Goal: Information Seeking & Learning: Learn about a topic

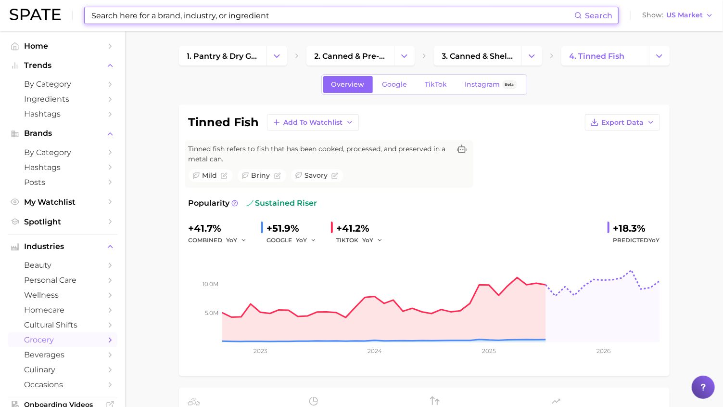
click at [279, 13] on input at bounding box center [332, 15] width 484 height 16
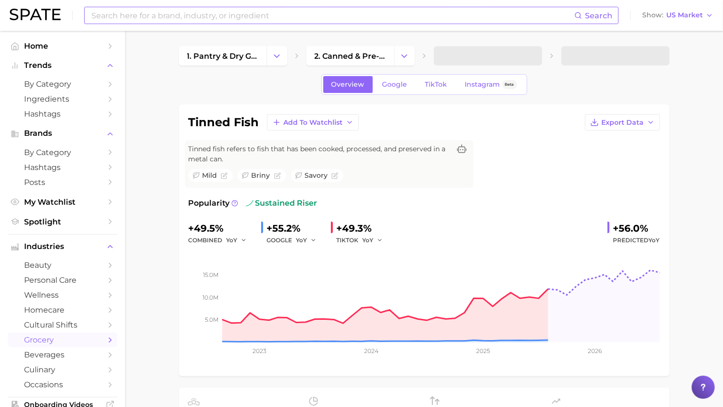
click at [201, 22] on input at bounding box center [332, 15] width 484 height 16
click at [201, 22] on input "prok" at bounding box center [332, 15] width 484 height 16
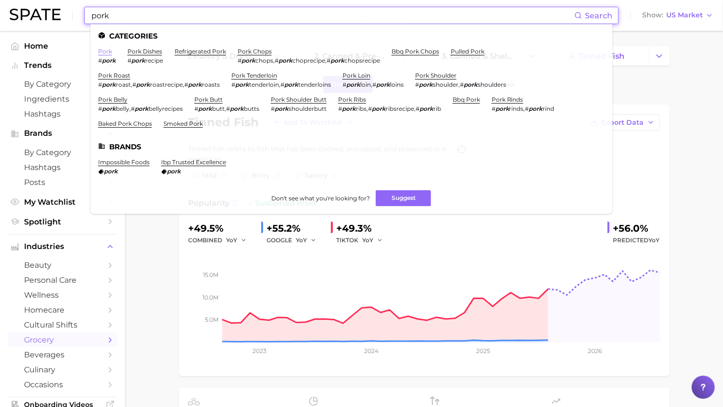
type input "pork"
click at [105, 53] on link "pork" at bounding box center [105, 51] width 14 height 7
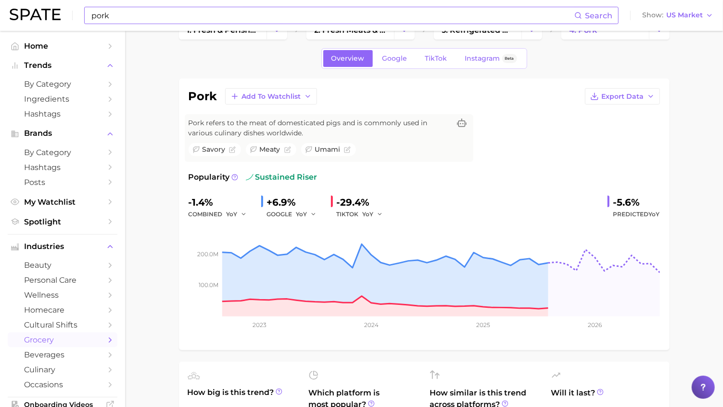
scroll to position [23, 0]
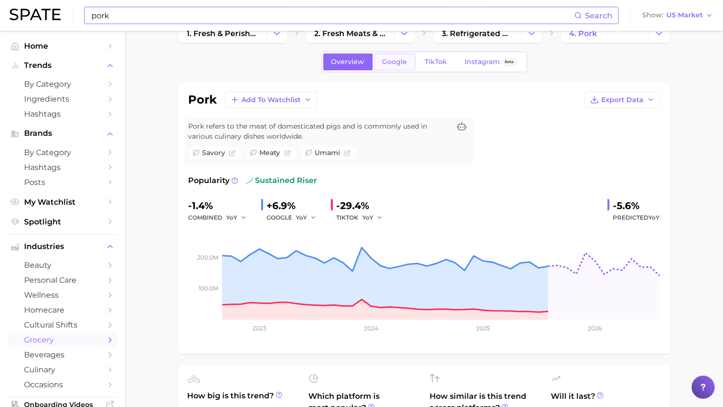
click at [399, 59] on span "Google" at bounding box center [394, 62] width 25 height 8
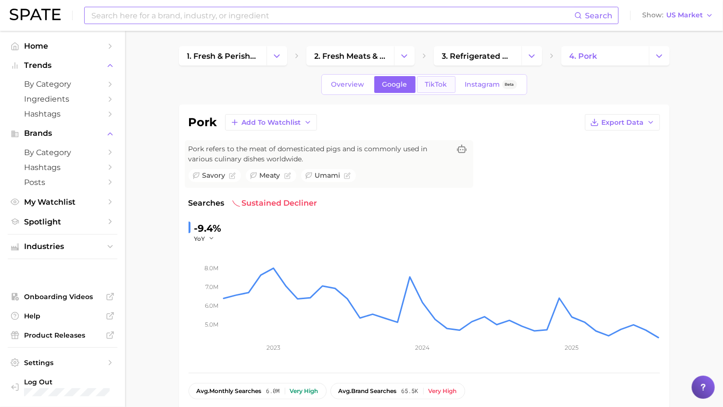
click at [432, 88] on span "TikTok" at bounding box center [436, 84] width 22 height 8
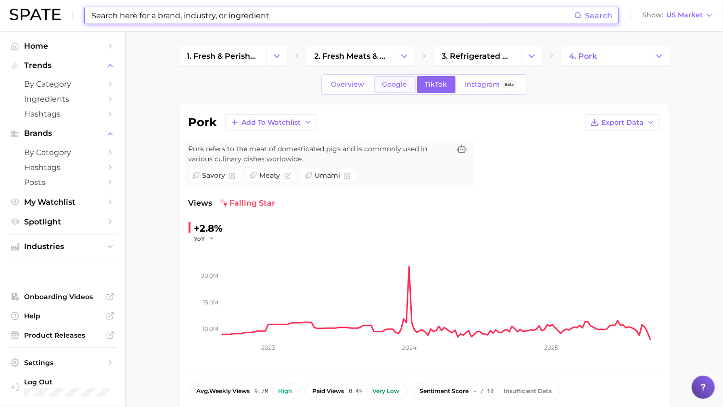
click at [401, 89] on link "Google" at bounding box center [394, 84] width 41 height 17
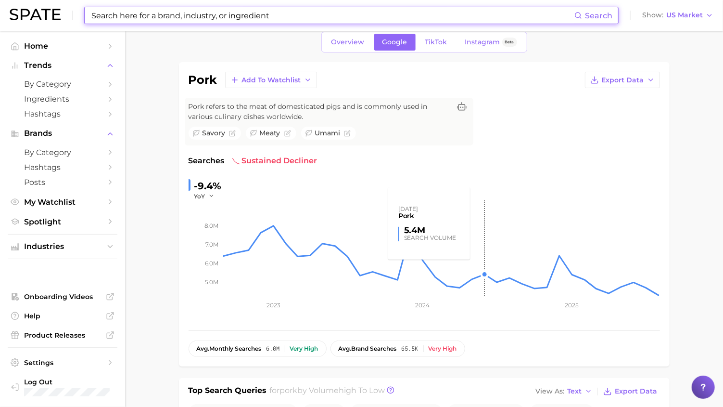
scroll to position [36, 0]
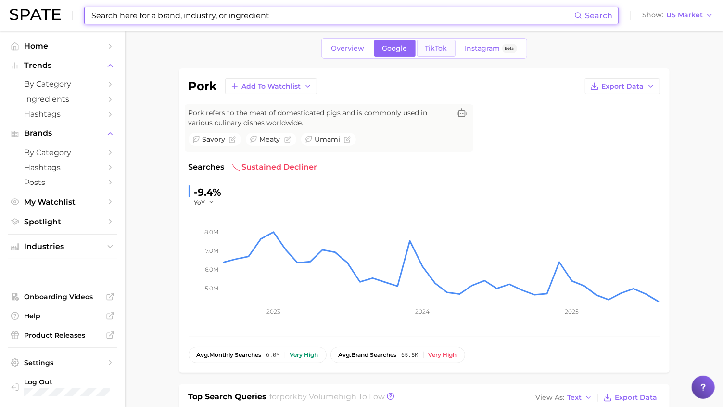
click at [431, 51] on span "TikTok" at bounding box center [436, 48] width 22 height 8
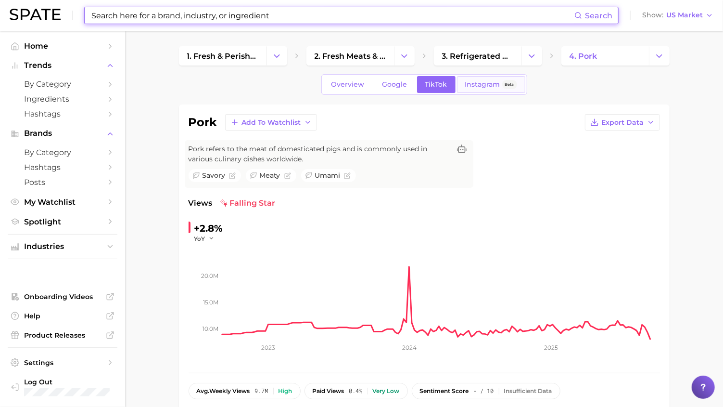
click at [483, 81] on span "Instagram" at bounding box center [482, 84] width 35 height 8
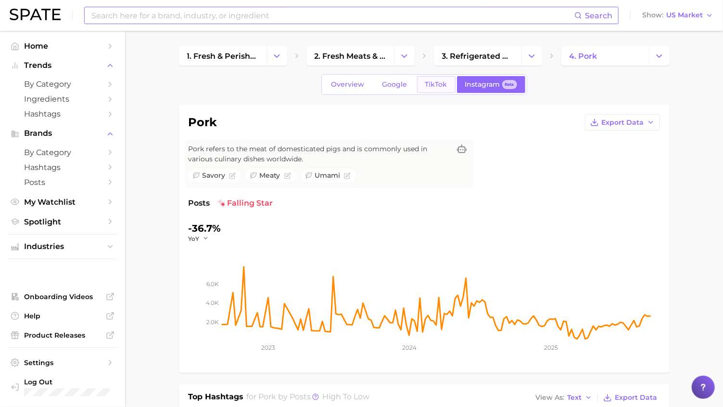
click at [428, 84] on span "TikTok" at bounding box center [436, 84] width 22 height 8
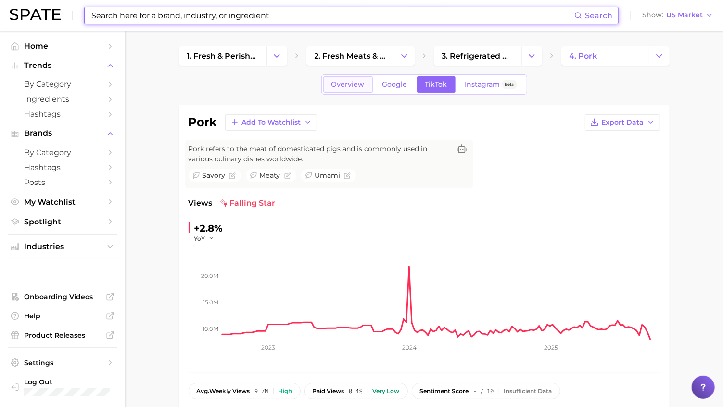
click at [349, 87] on span "Overview" at bounding box center [347, 84] width 33 height 8
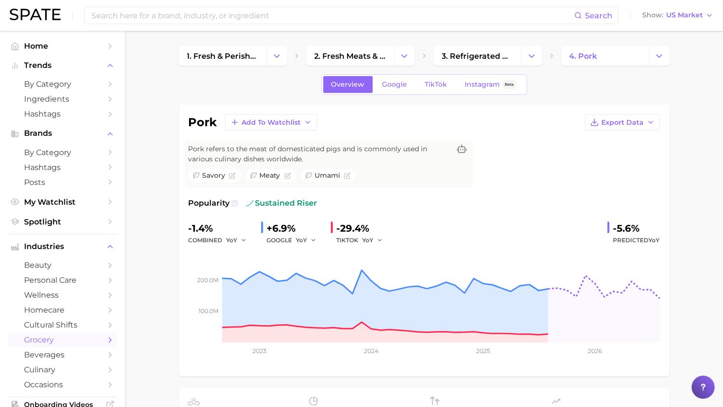
click at [235, 202] on icon at bounding box center [234, 203] width 7 height 7
click at [184, 254] on div "pork Add to Watchlist Export Data Pork refers to the meat of domesticated pigs …" at bounding box center [424, 239] width 491 height 271
click at [391, 85] on span "Google" at bounding box center [394, 84] width 25 height 8
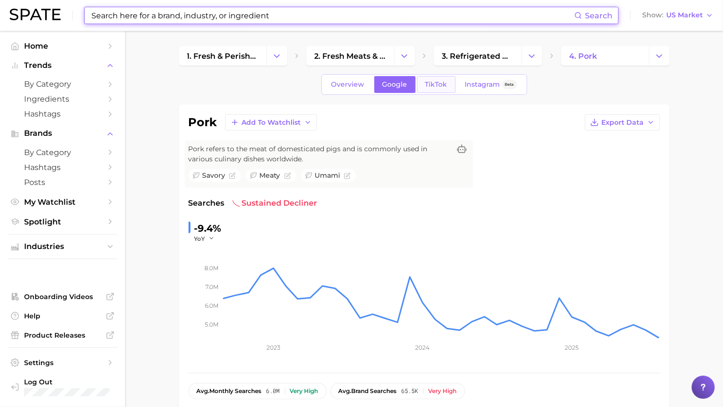
click at [427, 78] on link "TikTok" at bounding box center [436, 84] width 38 height 17
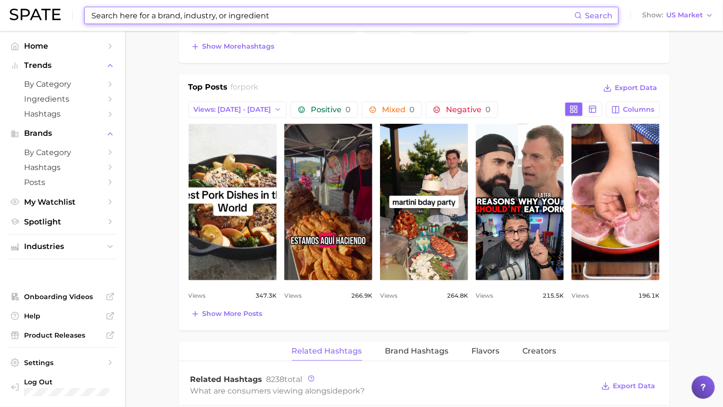
scroll to position [442, 0]
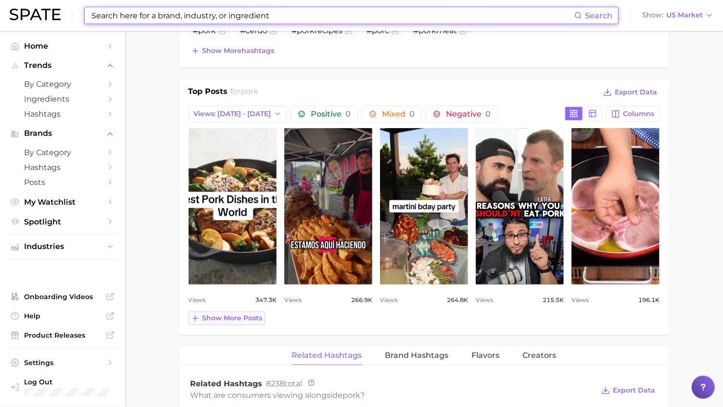
click at [217, 318] on span "Show more posts" at bounding box center [233, 318] width 60 height 8
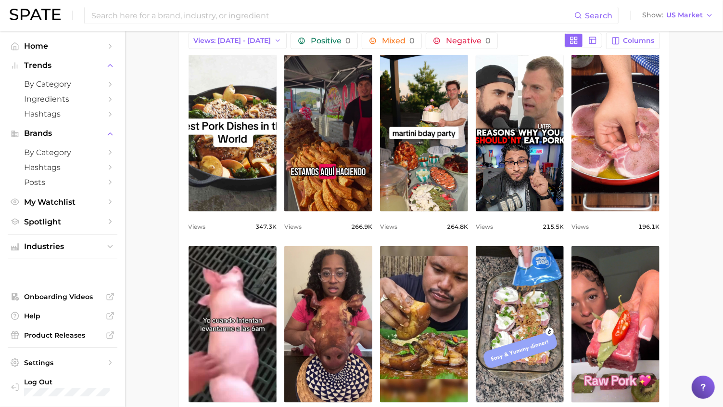
scroll to position [521, 0]
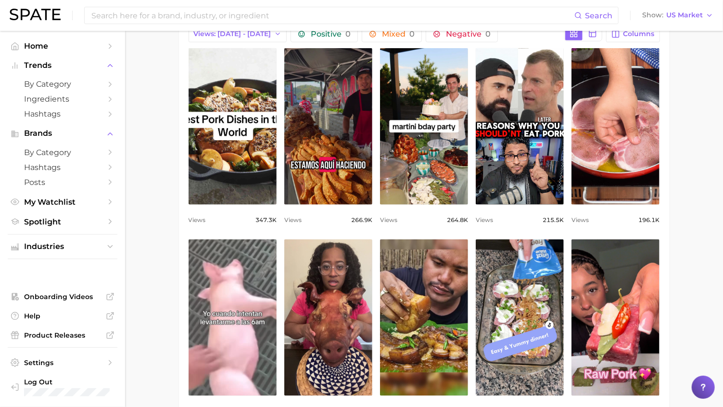
click at [242, 300] on link "view post on TikTok" at bounding box center [233, 317] width 88 height 156
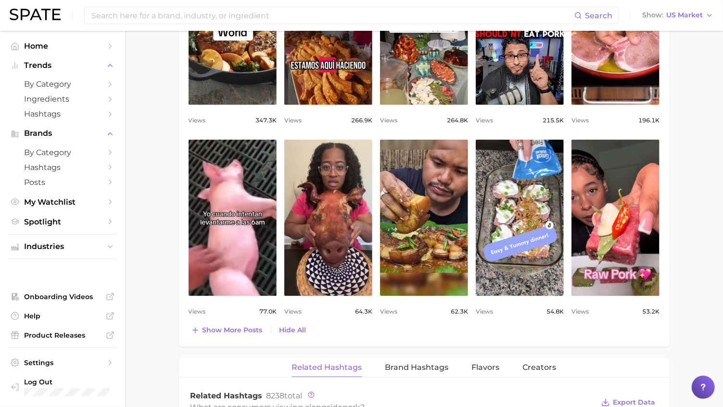
scroll to position [692, 0]
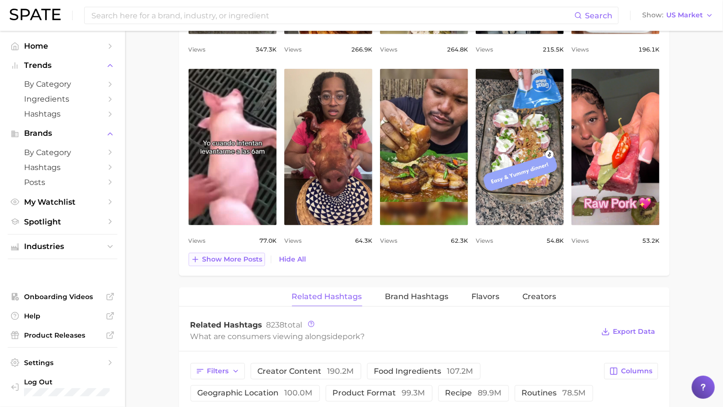
click at [238, 256] on span "Show more posts" at bounding box center [233, 259] width 60 height 8
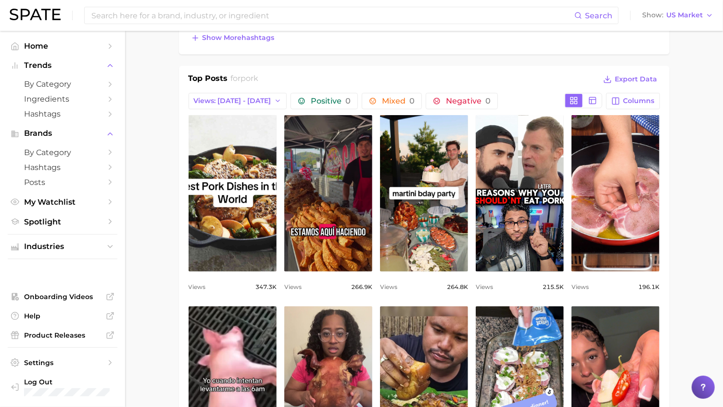
scroll to position [455, 0]
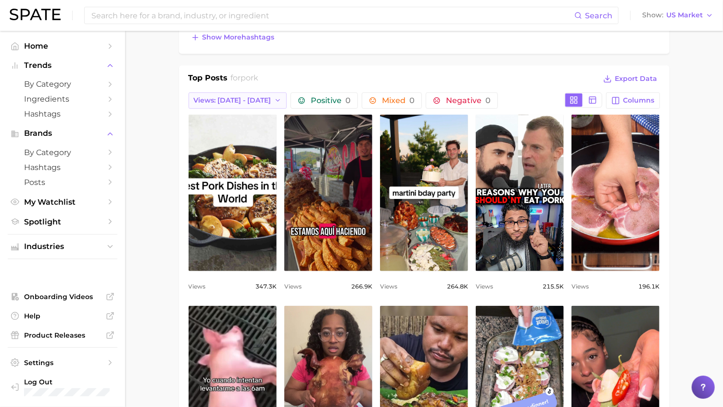
click at [222, 98] on span "Views: [DATE] - [DATE]" at bounding box center [232, 100] width 77 height 8
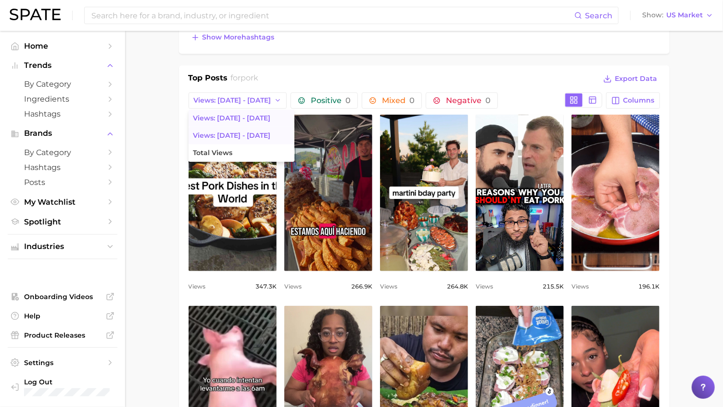
click at [227, 131] on span "Views: [DATE] - [DATE]" at bounding box center [231, 135] width 77 height 8
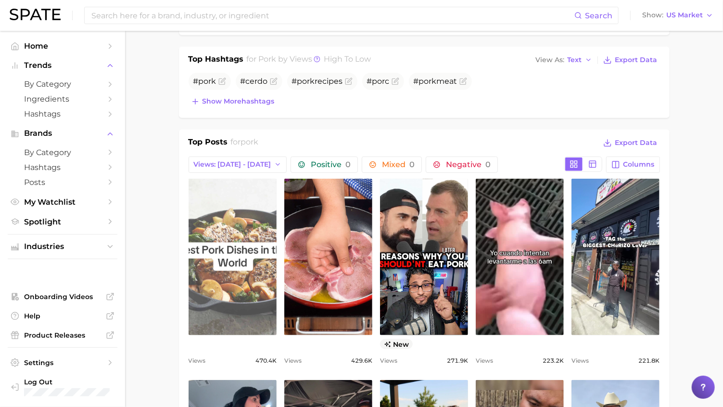
scroll to position [348, 0]
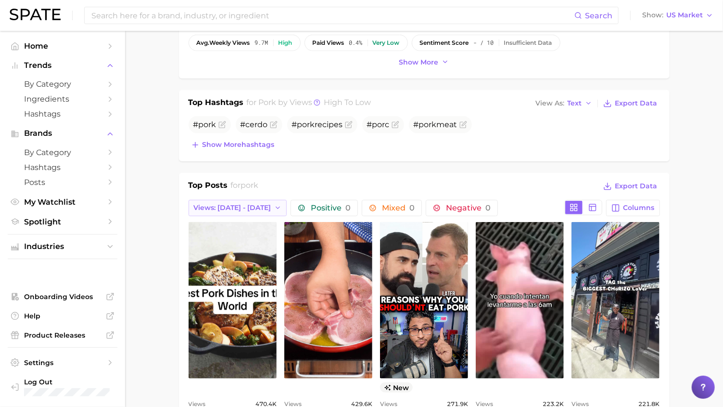
click at [235, 203] on span "Views: [DATE] - [DATE]" at bounding box center [232, 207] width 77 height 8
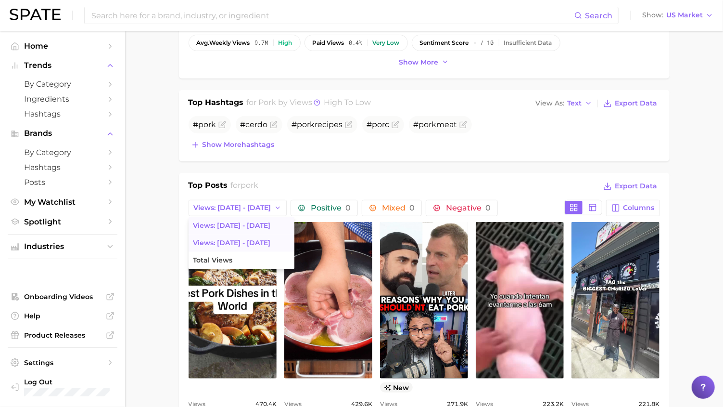
click at [243, 221] on span "Views: [DATE] - [DATE]" at bounding box center [231, 225] width 77 height 8
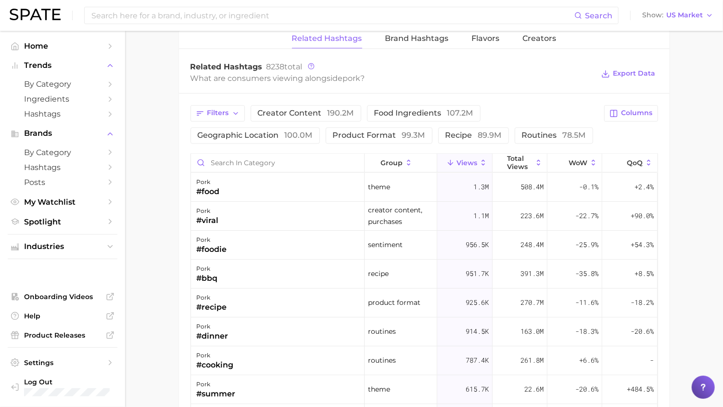
scroll to position [1094, 0]
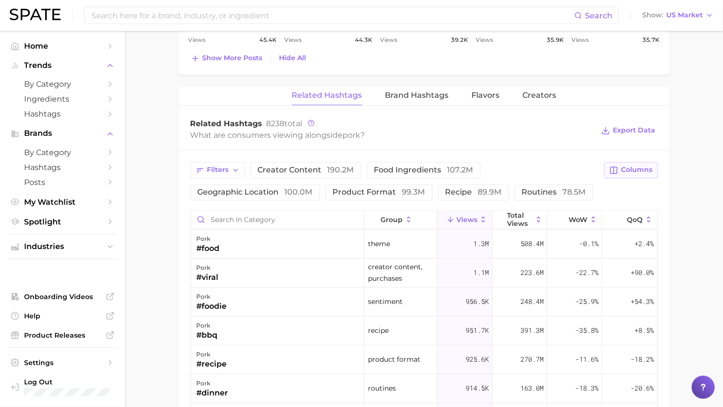
click at [629, 165] on span "Columns" at bounding box center [637, 169] width 31 height 8
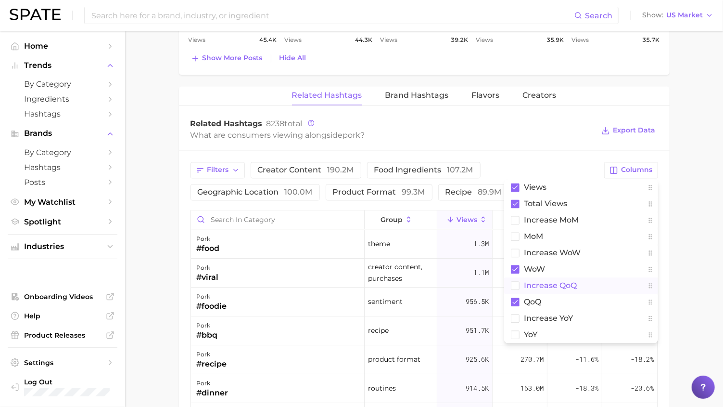
click at [569, 283] on span "increase QoQ" at bounding box center [550, 285] width 53 height 8
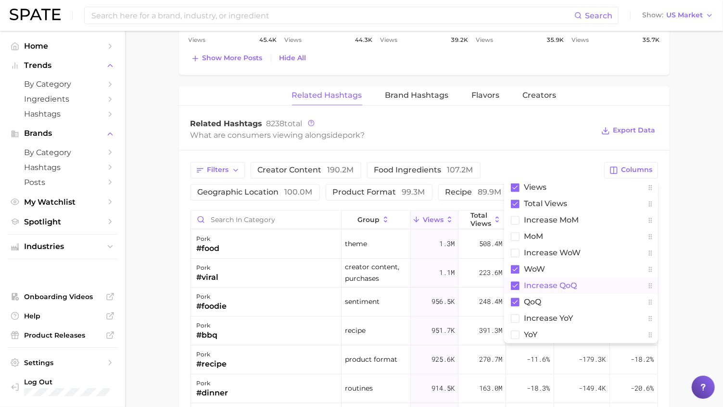
click at [569, 283] on span "increase QoQ" at bounding box center [550, 285] width 53 height 8
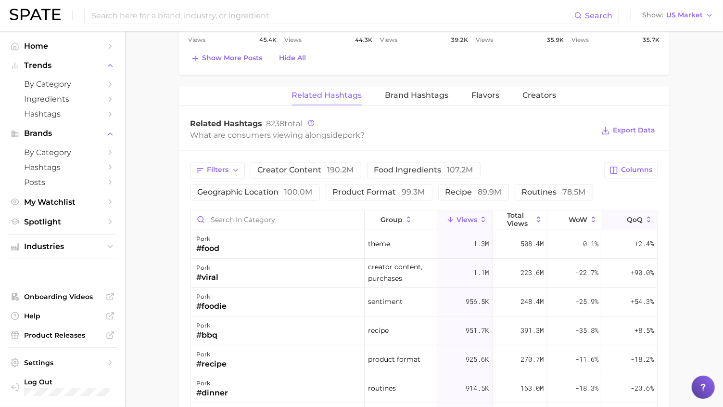
click at [638, 216] on span "QoQ" at bounding box center [635, 220] width 16 height 8
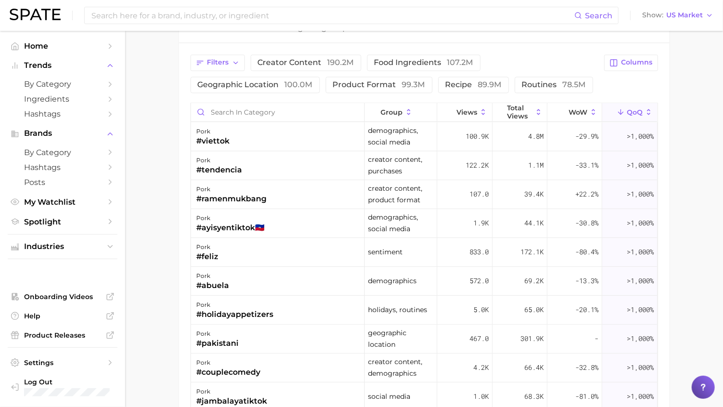
scroll to position [1216, 0]
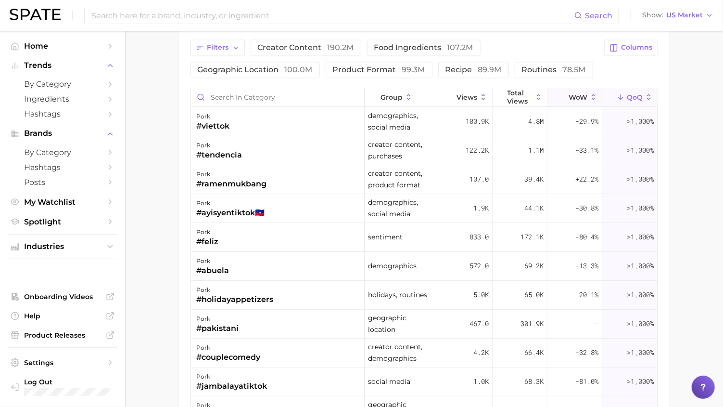
click at [576, 93] on span "WoW" at bounding box center [578, 97] width 19 height 8
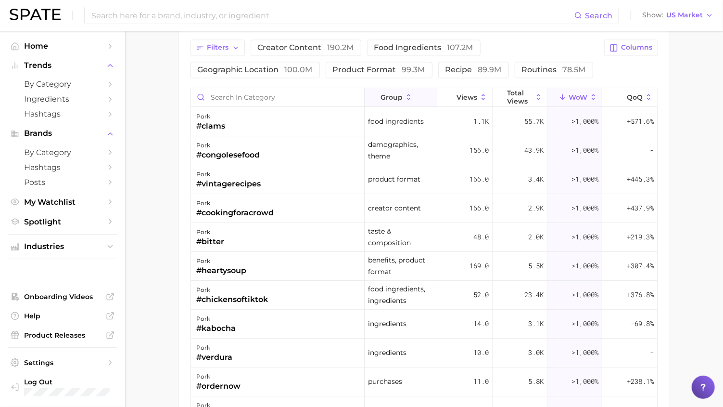
click at [394, 99] on button "group" at bounding box center [401, 97] width 73 height 19
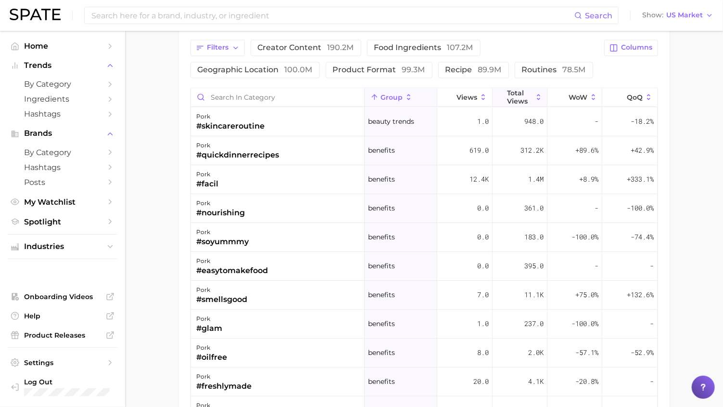
click at [515, 93] on span "Total Views" at bounding box center [519, 96] width 25 height 15
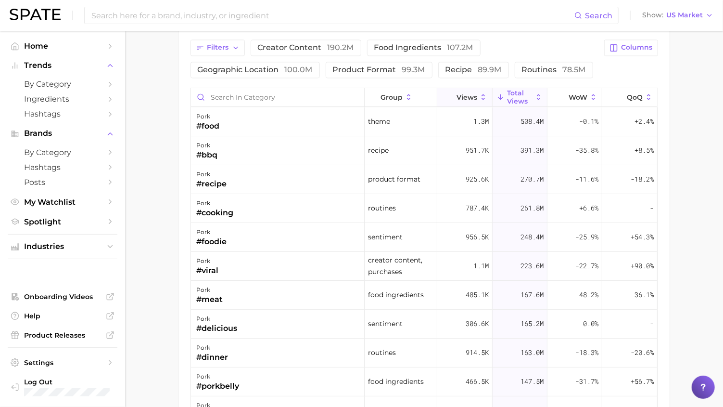
click at [458, 93] on span "Views" at bounding box center [467, 97] width 21 height 8
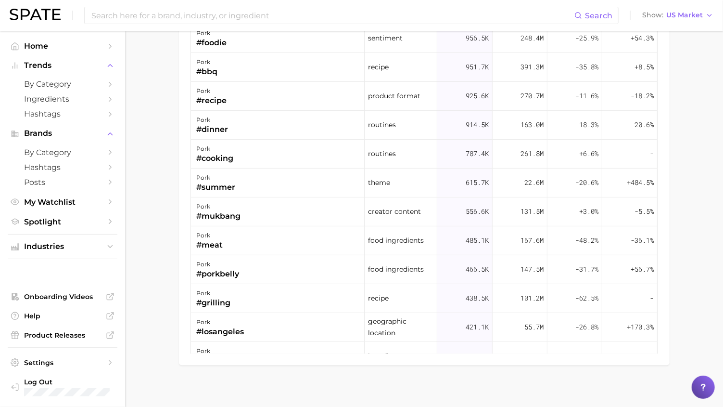
scroll to position [1358, 0]
click at [385, 228] on div "food ingredients" at bounding box center [401, 239] width 73 height 29
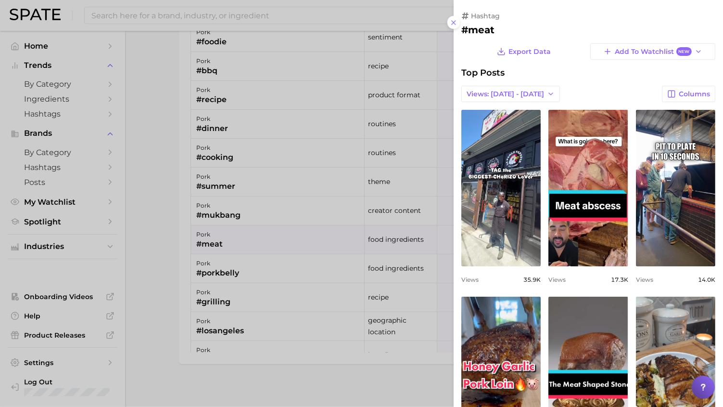
scroll to position [0, 0]
click at [158, 158] on div at bounding box center [361, 203] width 723 height 407
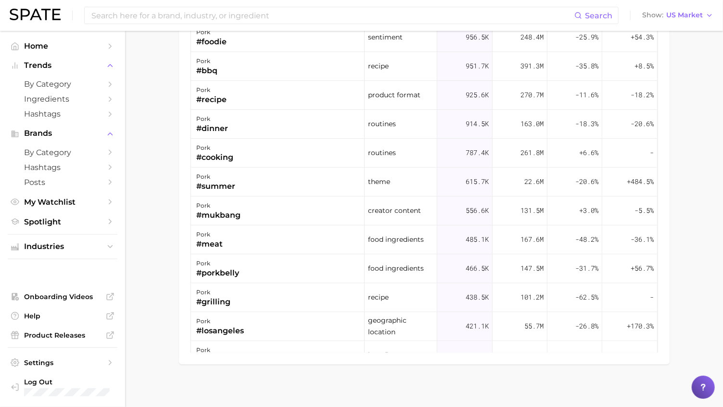
click at [391, 235] on span "food ingredients" at bounding box center [396, 239] width 56 height 12
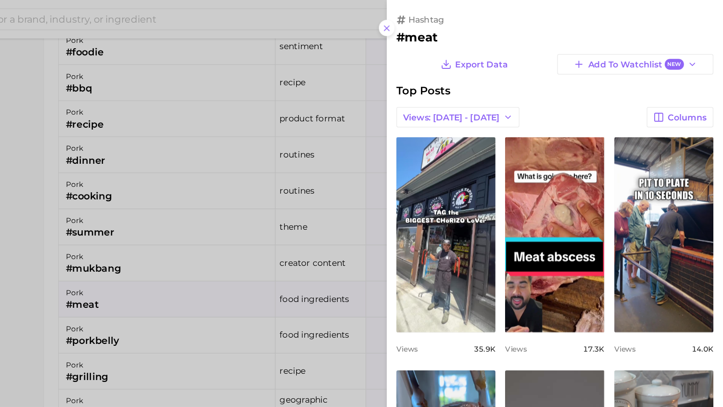
scroll to position [1358, 0]
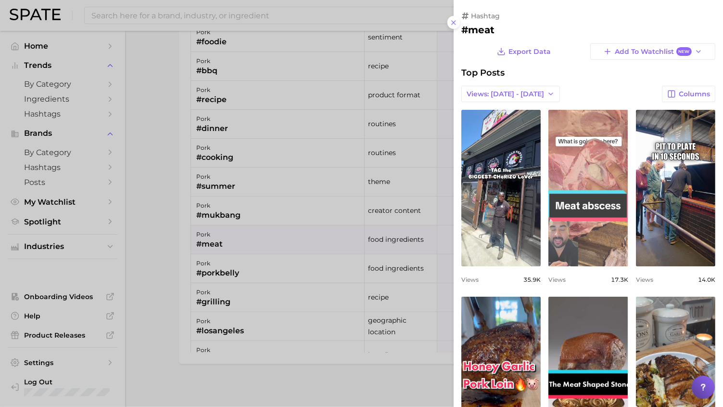
click at [561, 201] on link "view post on TikTok" at bounding box center [587, 188] width 79 height 156
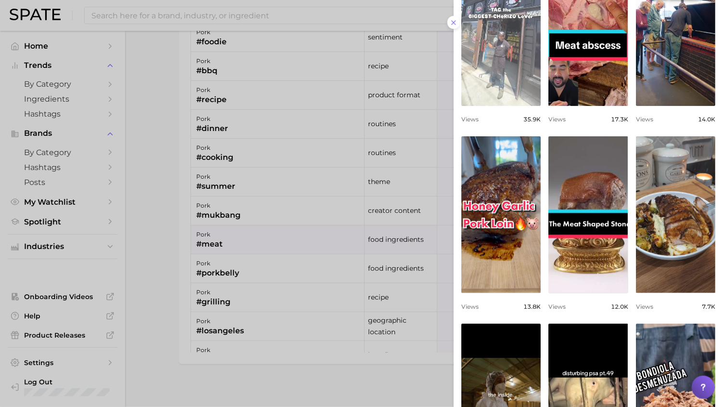
scroll to position [193, 0]
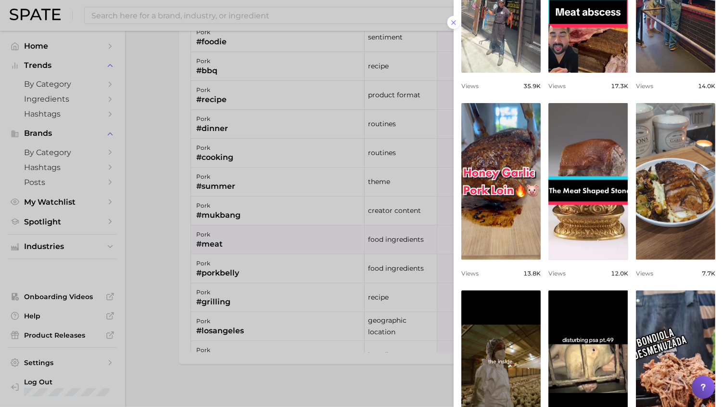
click at [169, 195] on div at bounding box center [361, 203] width 723 height 407
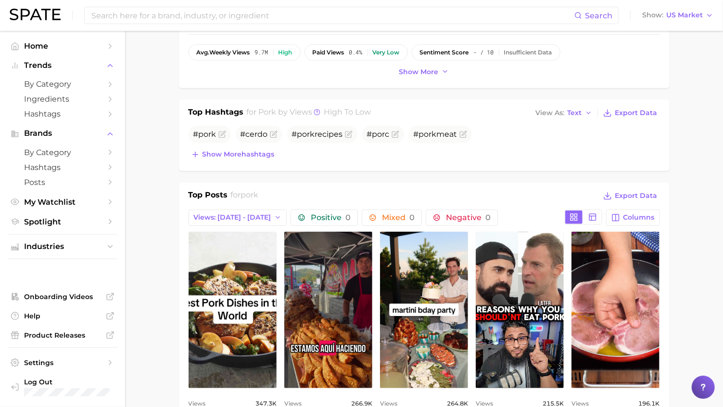
scroll to position [321, 0]
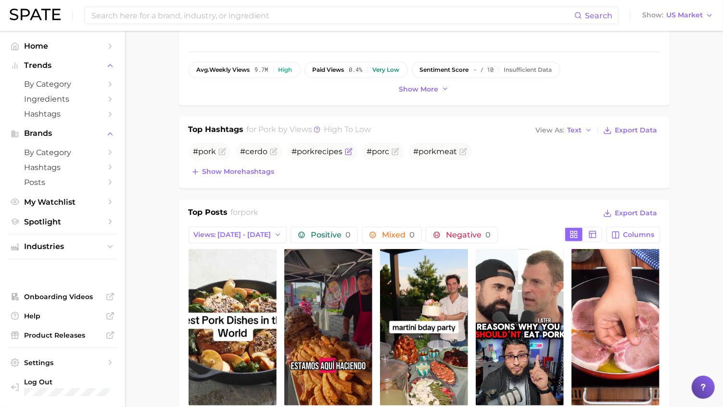
click at [312, 155] on span "# pork recipes" at bounding box center [322, 151] width 70 height 17
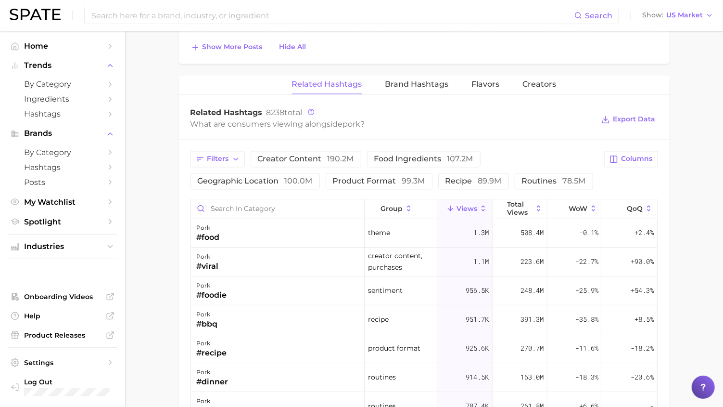
scroll to position [1132, 0]
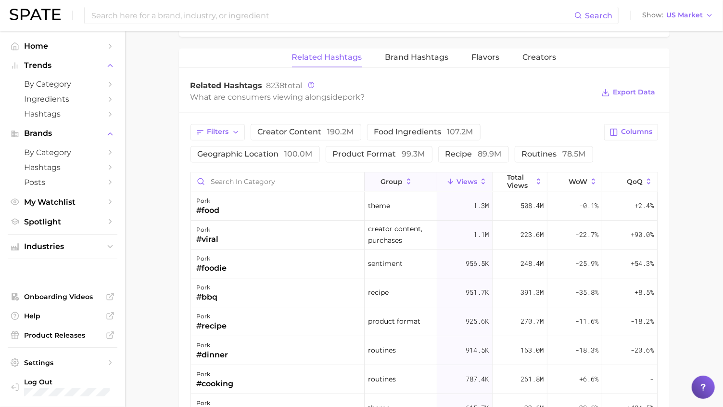
click at [391, 178] on span "group" at bounding box center [392, 182] width 22 height 8
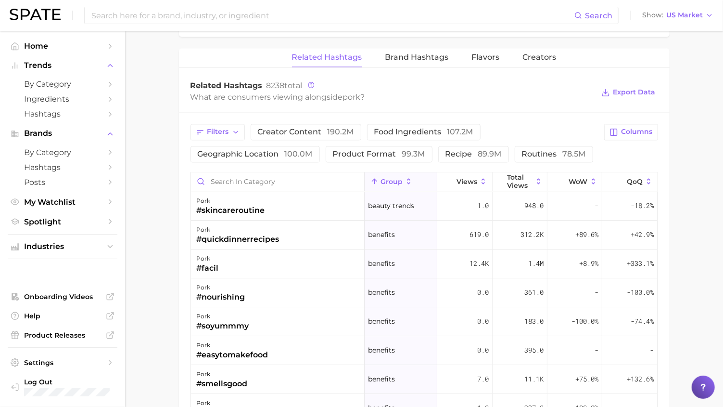
click at [391, 178] on span "group" at bounding box center [392, 182] width 22 height 8
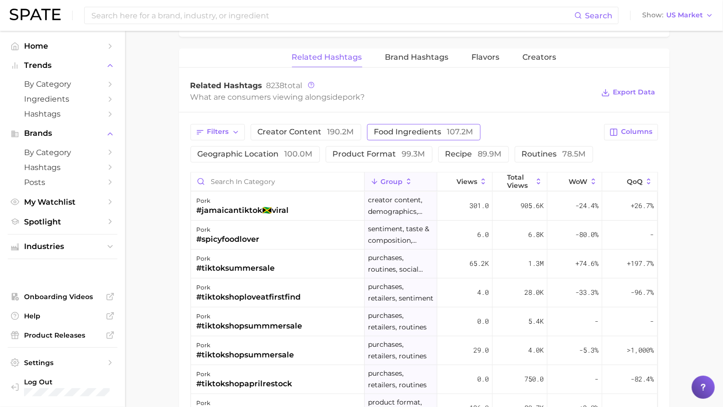
click at [395, 128] on span "food ingredients 107.2m" at bounding box center [423, 132] width 99 height 8
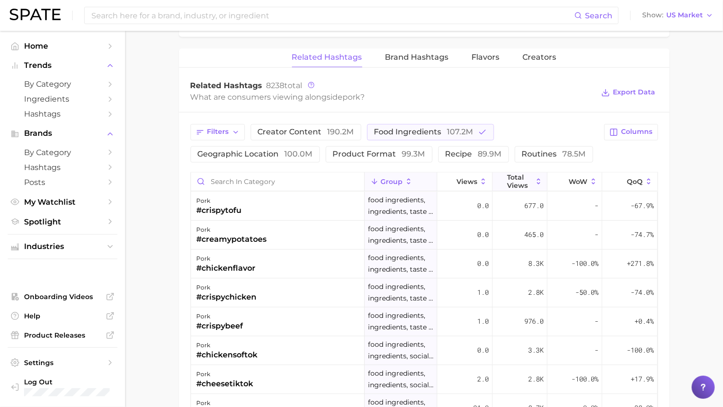
click at [505, 177] on icon at bounding box center [500, 181] width 9 height 9
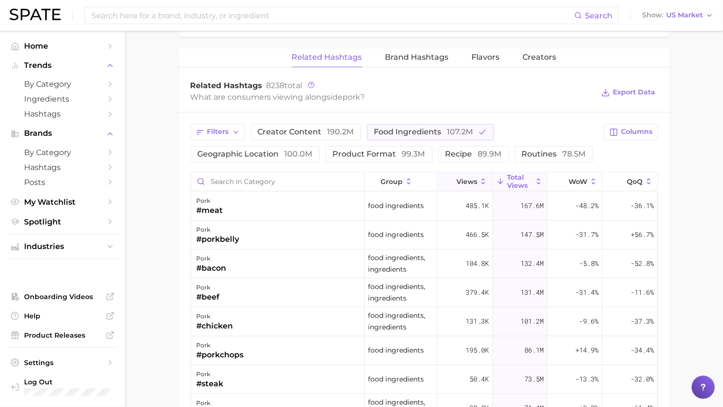
click at [468, 178] on span "Views" at bounding box center [467, 182] width 21 height 8
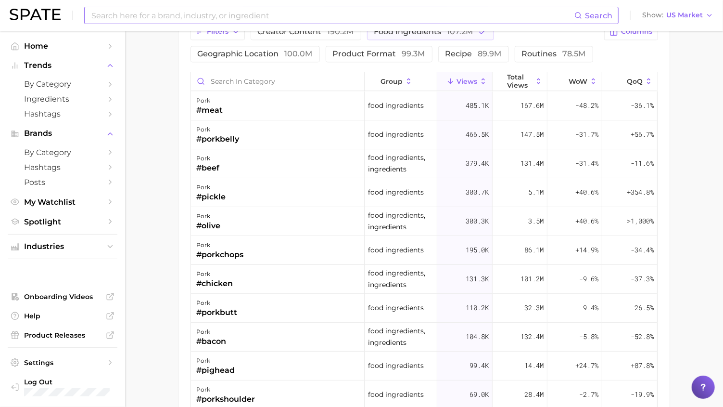
scroll to position [1215, 0]
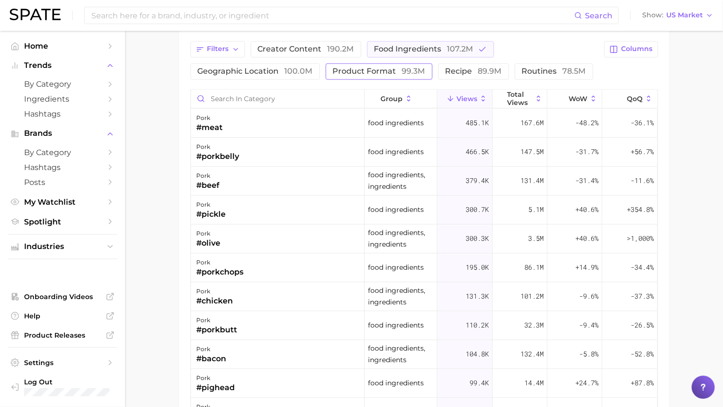
click at [378, 67] on span "product format 99.3m" at bounding box center [379, 71] width 92 height 8
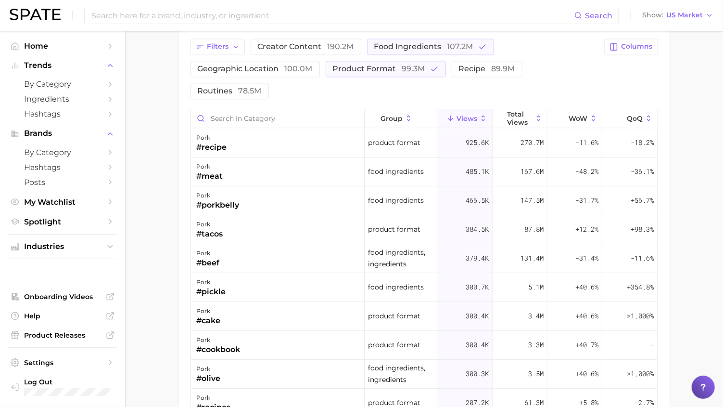
scroll to position [1218, 0]
click at [254, 303] on div "pork #cake" at bounding box center [278, 315] width 174 height 29
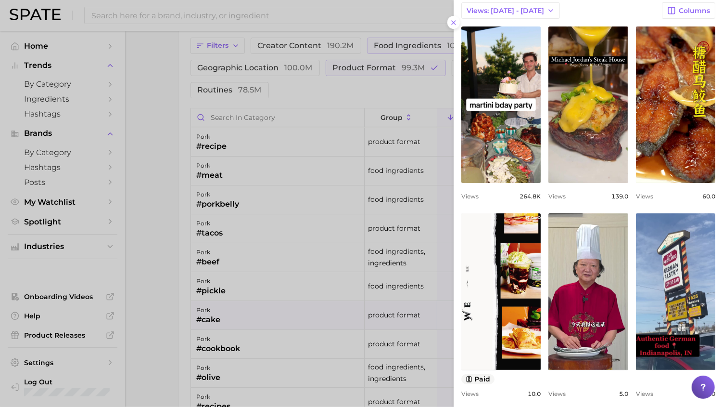
scroll to position [0, 0]
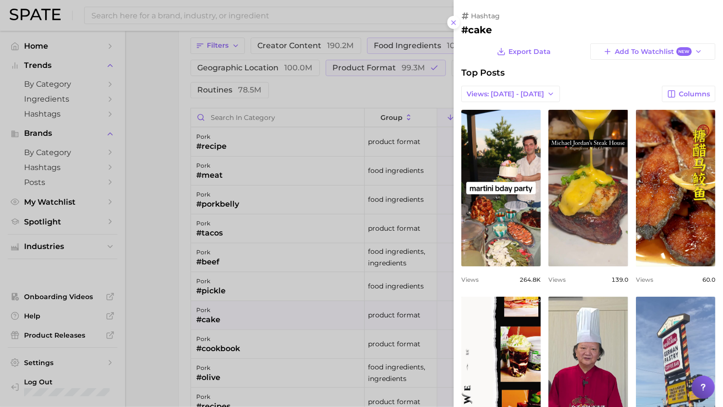
click at [163, 169] on div at bounding box center [361, 203] width 723 height 407
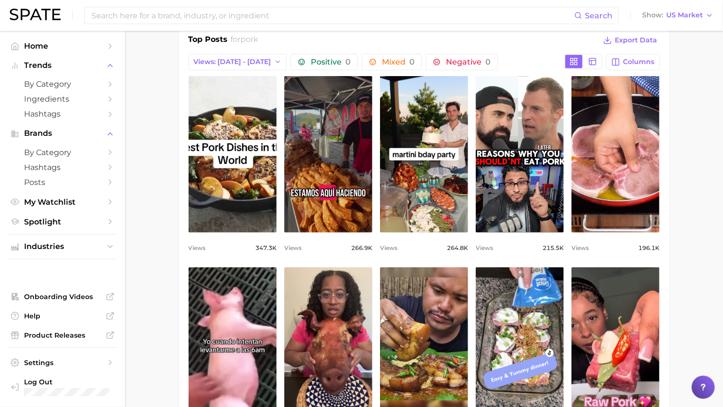
scroll to position [471, 0]
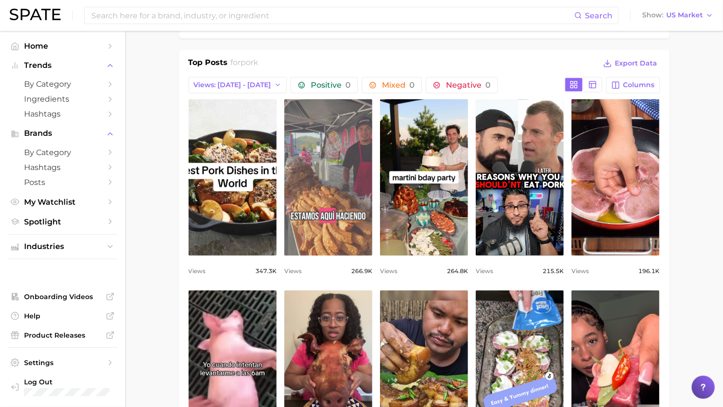
click at [322, 176] on link "view post on TikTok" at bounding box center [328, 177] width 88 height 156
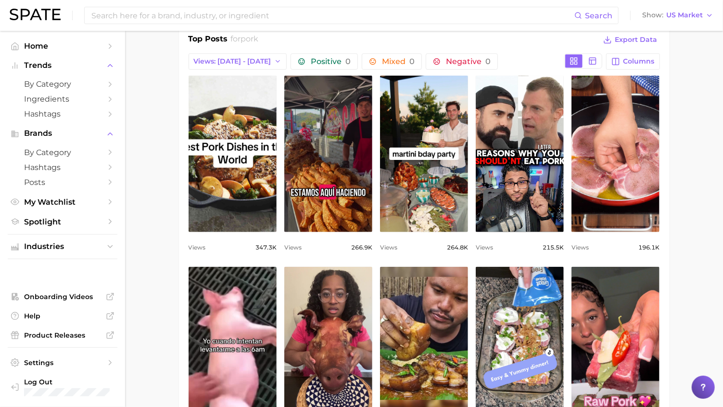
scroll to position [497, 0]
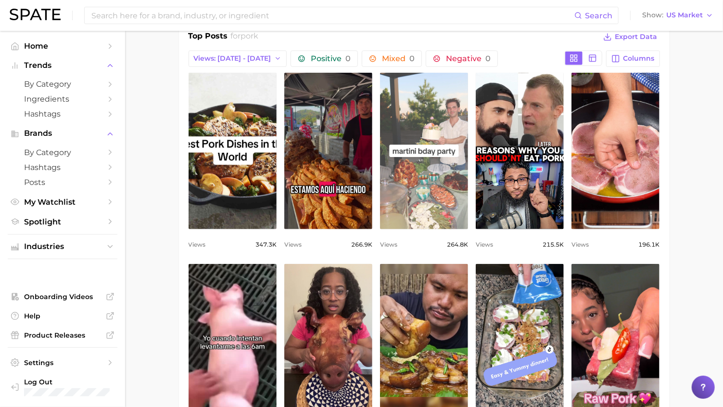
click at [411, 161] on link "view post on TikTok" at bounding box center [424, 151] width 88 height 156
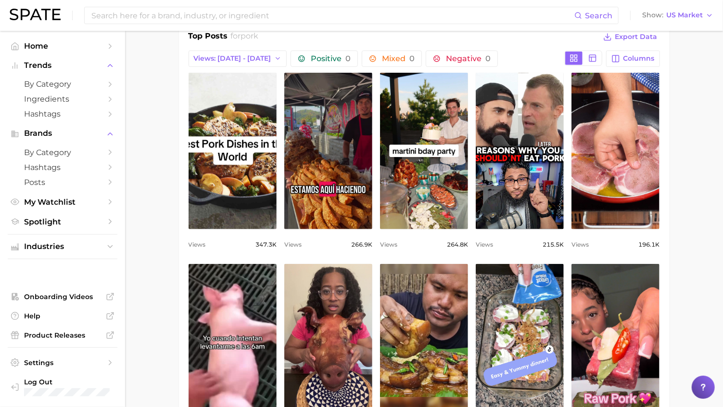
click at [151, 209] on main "1. fresh & perishable foods 2. fresh meats & proteins 3. refrigerated pork 4. p…" at bounding box center [424, 414] width 598 height 1761
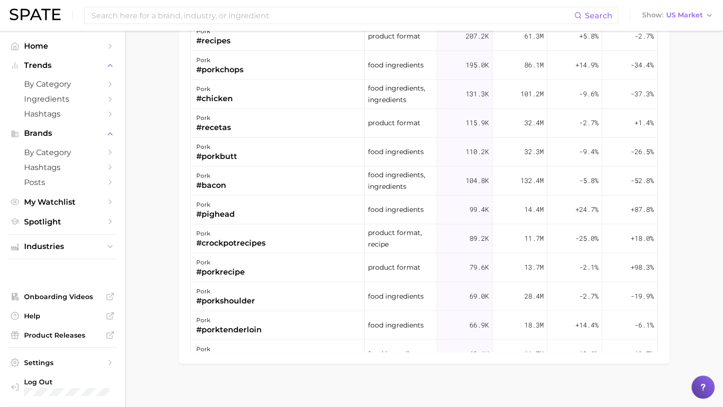
scroll to position [209, 0]
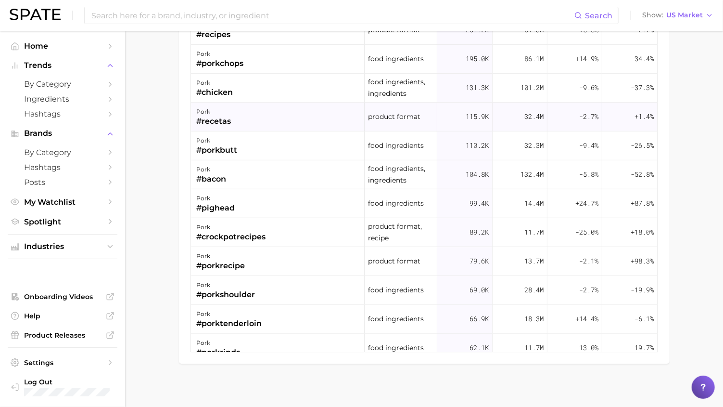
click at [253, 113] on div "pork #recetas" at bounding box center [278, 116] width 174 height 29
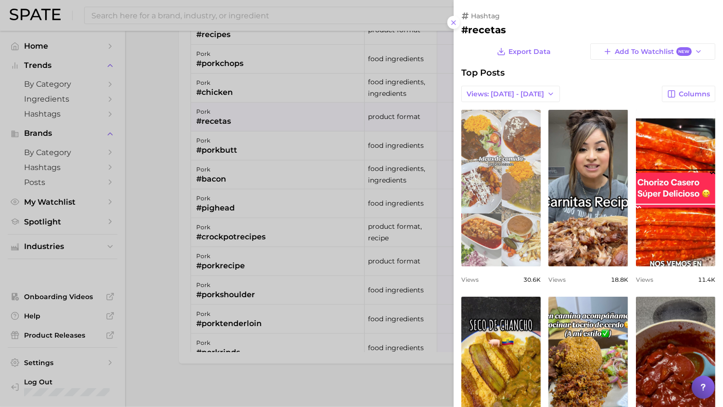
scroll to position [0, 0]
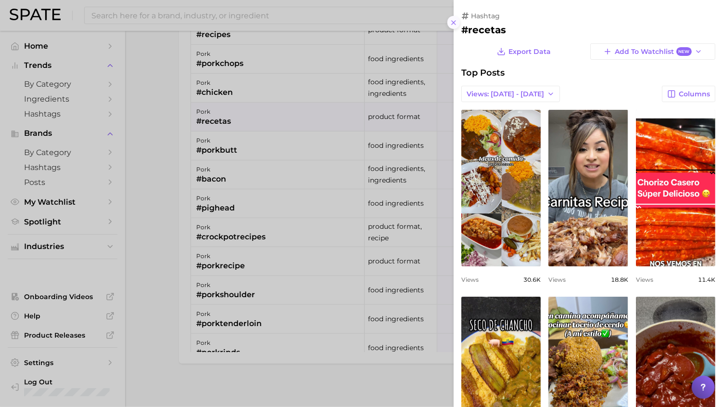
click at [457, 24] on icon at bounding box center [454, 23] width 8 height 8
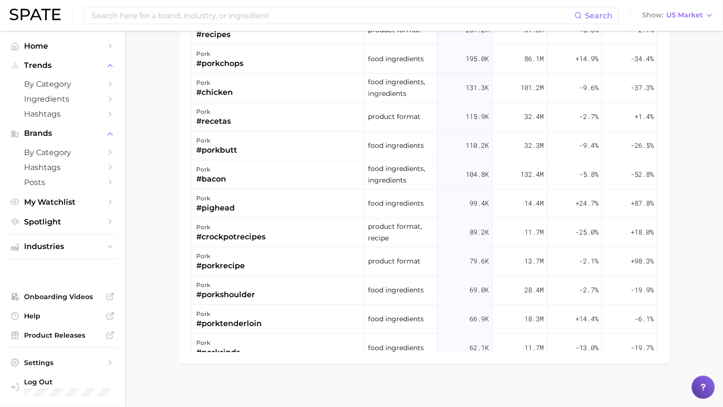
scroll to position [209, 0]
